Goal: Task Accomplishment & Management: Manage account settings

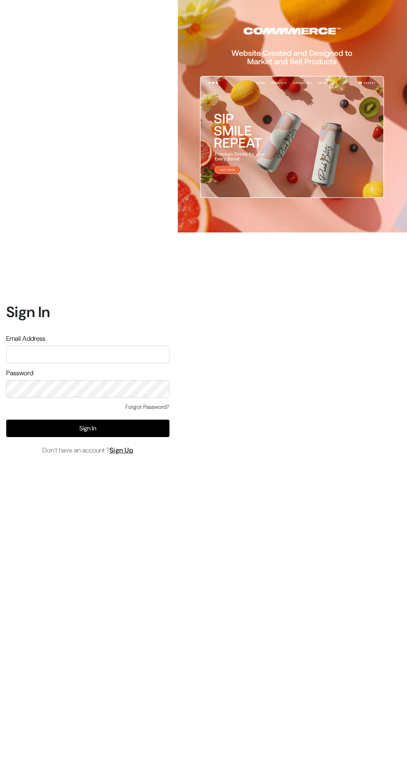
click at [64, 363] on input "text" at bounding box center [87, 354] width 163 height 17
type input "conayu169@gmail.com"
click at [63, 437] on button "Sign In" at bounding box center [87, 428] width 163 height 17
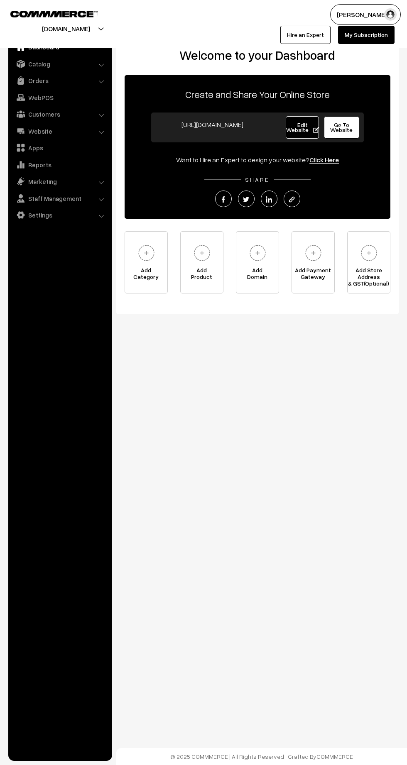
click at [38, 113] on link "Customers" at bounding box center [59, 114] width 99 height 15
click at [42, 180] on link "Apps" at bounding box center [59, 178] width 99 height 15
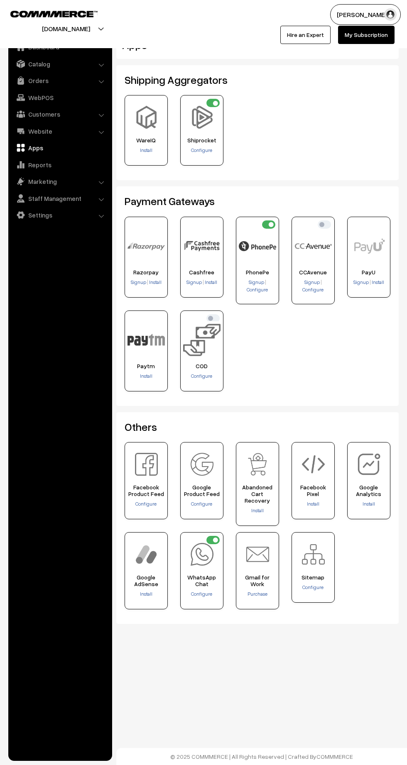
click at [35, 81] on link "Orders" at bounding box center [59, 80] width 99 height 15
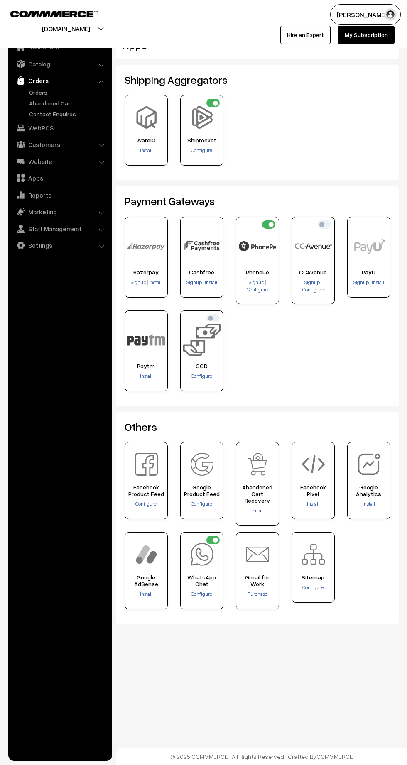
click at [33, 96] on link "Orders" at bounding box center [68, 92] width 82 height 9
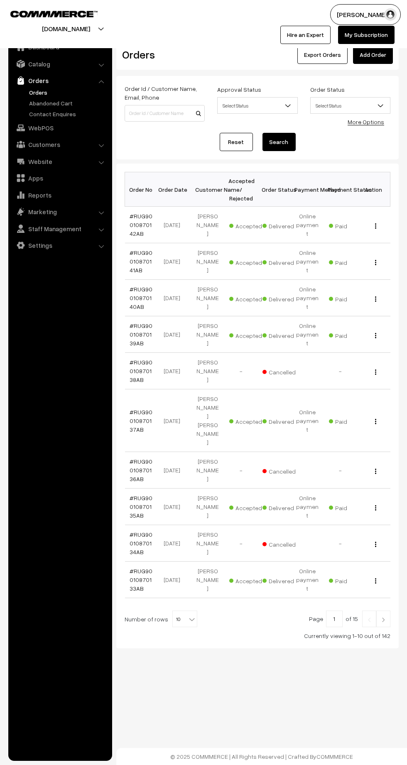
click at [41, 105] on link "Abandoned Cart" at bounding box center [68, 103] width 82 height 9
